Goal: Register for event/course

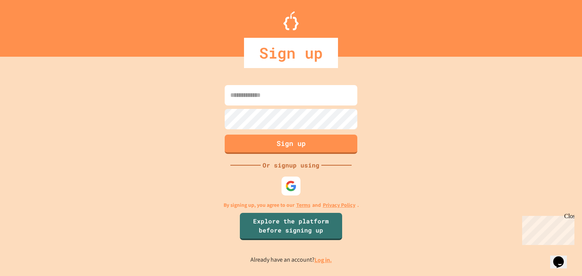
click at [265, 92] on input at bounding box center [291, 95] width 133 height 20
type input "**********"
click at [273, 144] on button "Sign up" at bounding box center [290, 144] width 135 height 20
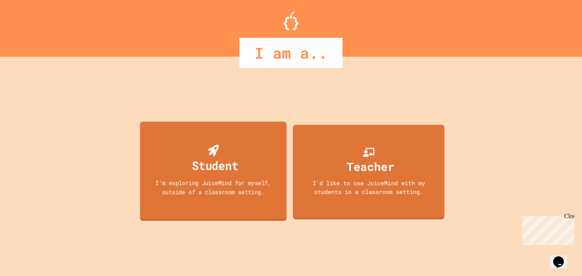
click at [177, 168] on div "Student I'm exploring JuiceMind for myself, outside of a classroom setting." at bounding box center [213, 172] width 147 height 100
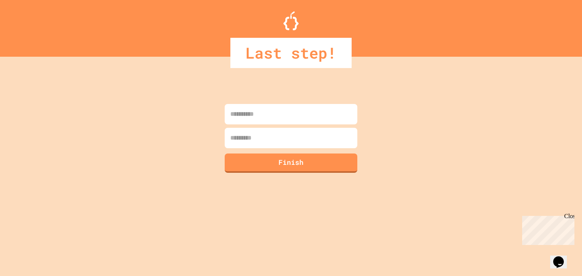
click at [254, 116] on input at bounding box center [291, 114] width 133 height 20
type input "*****"
click at [276, 159] on button "Finish" at bounding box center [290, 163] width 135 height 20
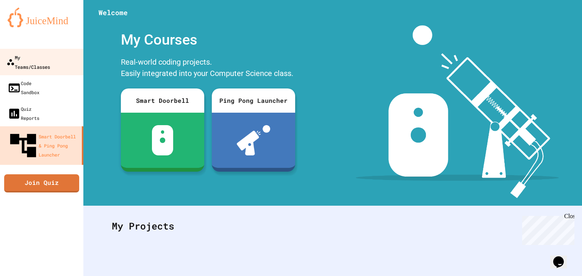
click at [38, 58] on div "My Teams/Classes" at bounding box center [28, 62] width 44 height 19
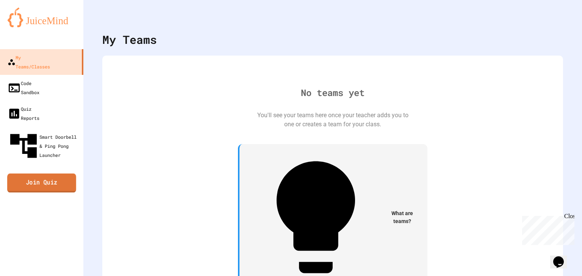
click at [55, 174] on link "Join Quiz" at bounding box center [41, 183] width 69 height 19
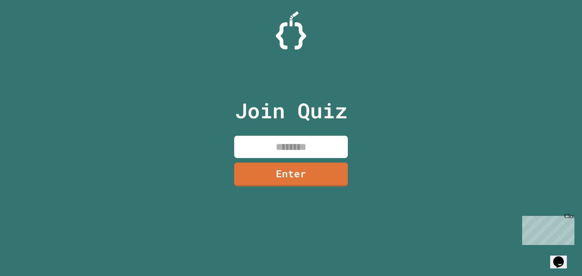
click at [576, 217] on div "Join Quiz Enter" at bounding box center [291, 138] width 582 height 276
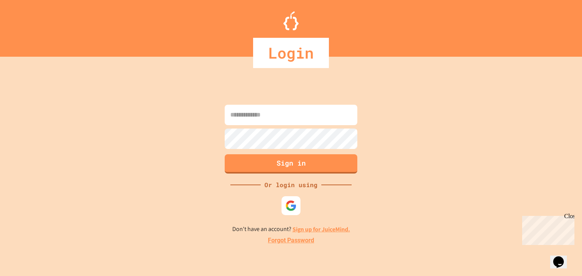
click at [248, 111] on input at bounding box center [291, 115] width 133 height 20
type input "**********"
click at [317, 161] on button "Sign in" at bounding box center [290, 163] width 135 height 20
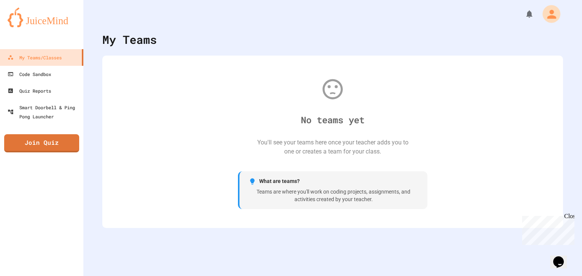
click at [556, 16] on button "My Account" at bounding box center [551, 14] width 23 height 23
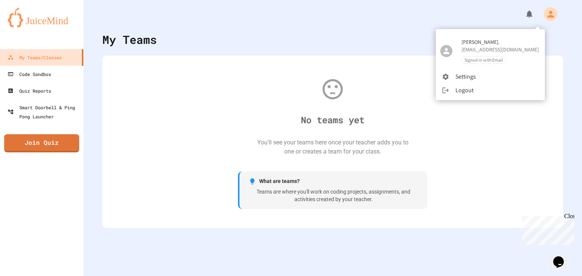
click at [335, 60] on div at bounding box center [291, 138] width 582 height 276
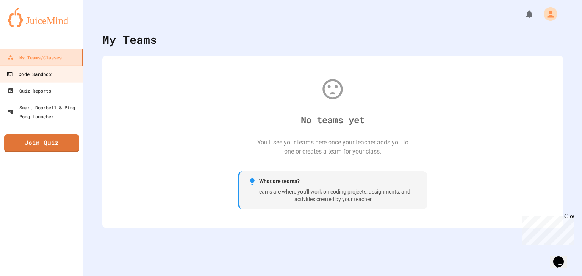
click at [41, 78] on div "Code Sandbox" at bounding box center [28, 74] width 45 height 9
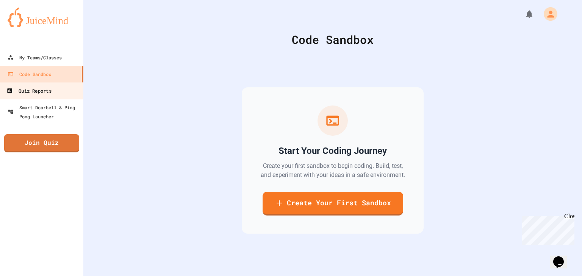
click at [44, 84] on link "Quiz Reports" at bounding box center [42, 90] width 86 height 17
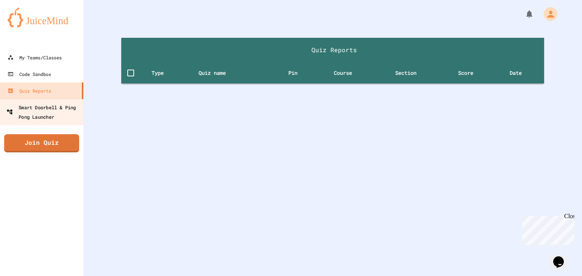
click at [48, 115] on div "Smart Doorbell & Ping Pong Launcher" at bounding box center [43, 112] width 75 height 19
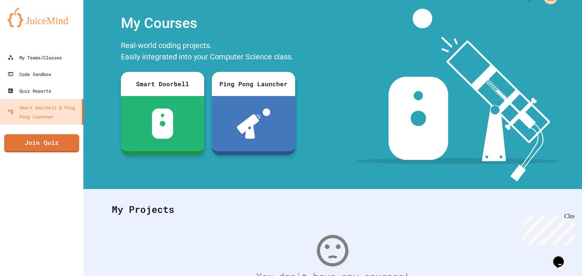
scroll to position [103, 0]
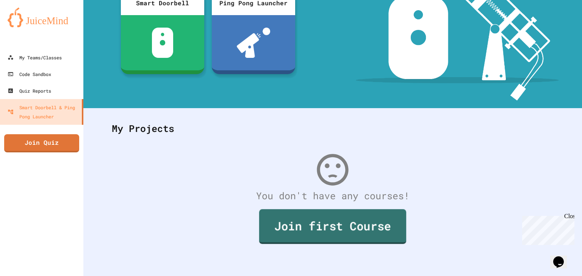
click at [332, 229] on link "Join first Course" at bounding box center [332, 226] width 147 height 35
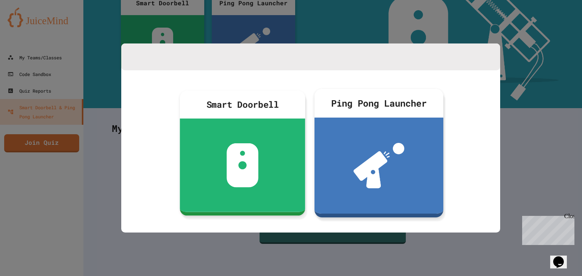
click at [291, 261] on div at bounding box center [291, 138] width 582 height 276
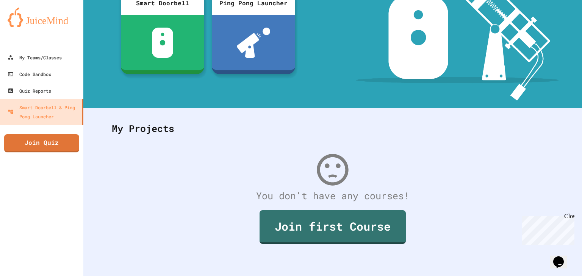
click at [33, 22] on img at bounding box center [42, 18] width 68 height 20
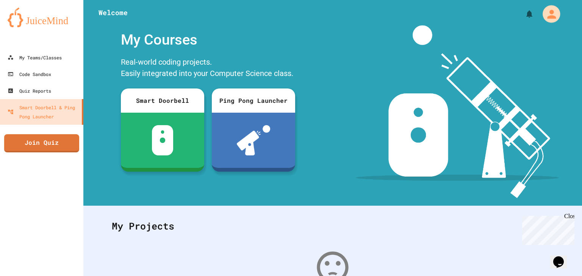
click at [547, 12] on icon "My Account" at bounding box center [551, 13] width 9 height 9
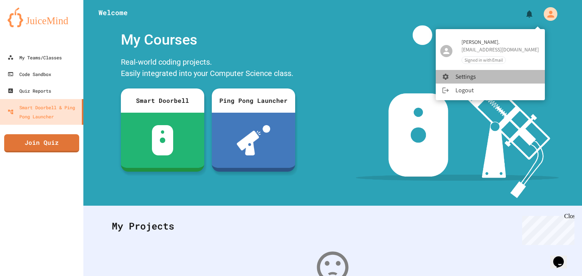
click at [495, 77] on li "Settings" at bounding box center [489, 77] width 109 height 14
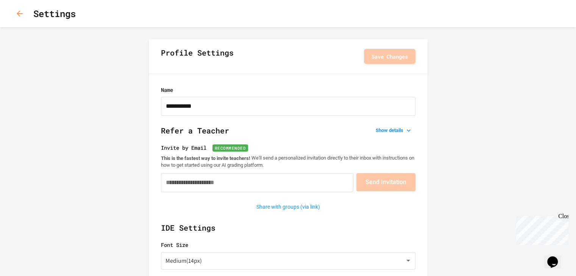
type input "**********"
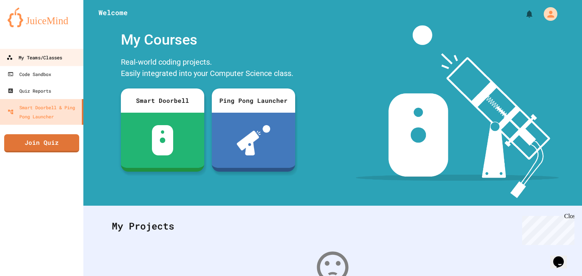
click at [17, 58] on div "My Teams/Classes" at bounding box center [34, 57] width 56 height 9
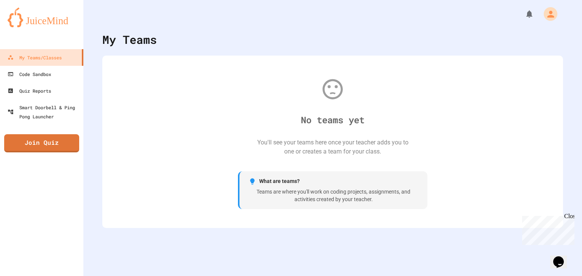
click at [571, 217] on div "Close" at bounding box center [568, 217] width 9 height 9
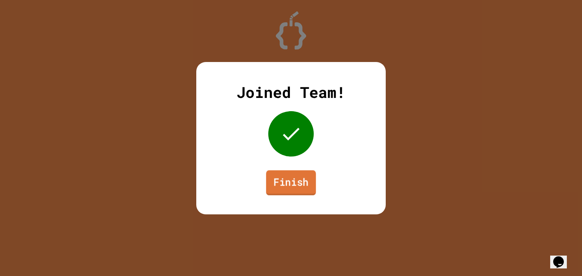
click at [297, 175] on link "Finish" at bounding box center [291, 182] width 50 height 25
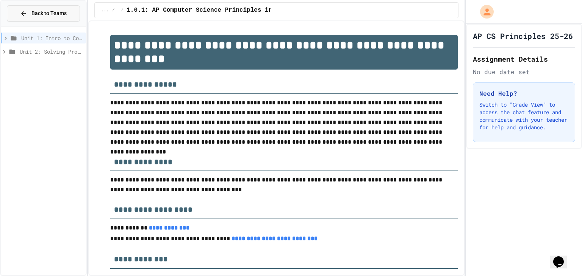
click at [62, 13] on span "Back to Teams" at bounding box center [48, 13] width 35 height 8
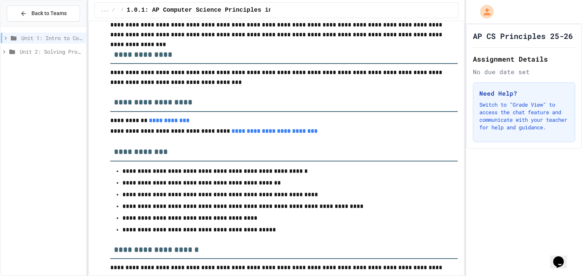
scroll to position [110, 0]
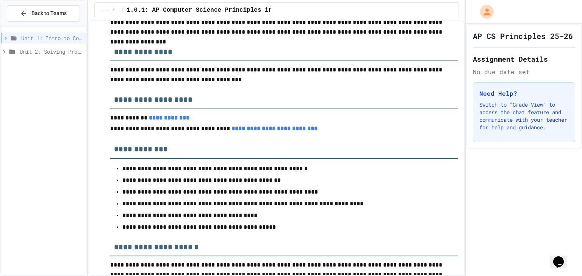
click at [231, 130] on link "**********" at bounding box center [274, 129] width 86 height 6
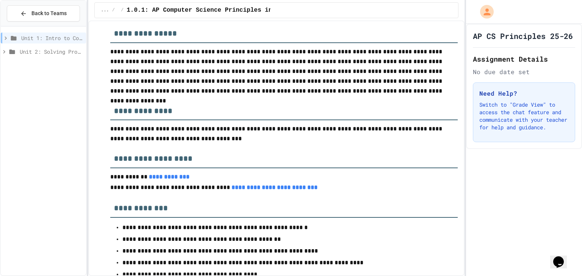
scroll to position [0, 0]
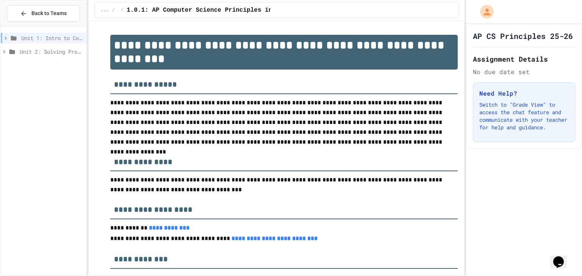
click at [6, 37] on icon at bounding box center [6, 37] width 2 height 3
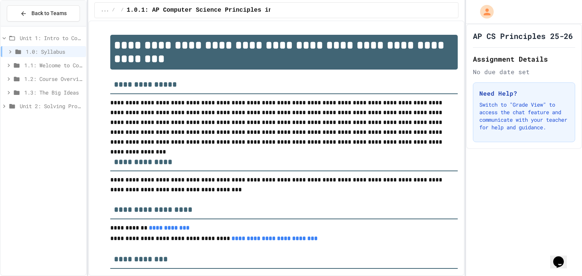
click at [7, 65] on icon at bounding box center [8, 65] width 7 height 7
click at [39, 79] on span "1.1.1: What is Computer Science?" at bounding box center [55, 79] width 55 height 8
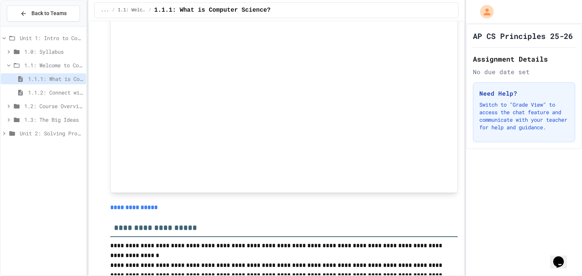
scroll to position [779, 0]
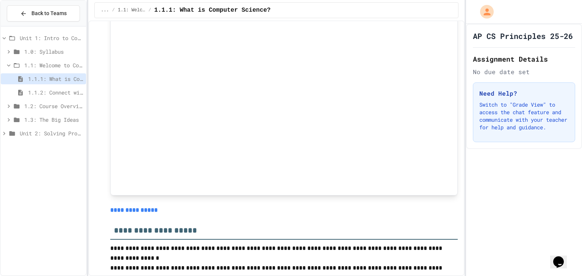
click at [138, 211] on link "**********" at bounding box center [133, 211] width 47 height 6
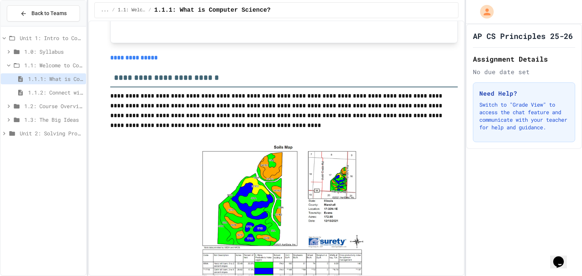
scroll to position [1695, 0]
click at [124, 56] on link "**********" at bounding box center [133, 58] width 47 height 6
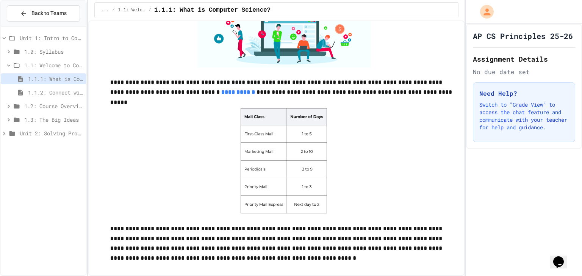
scroll to position [2171, 0]
